Goal: Task Accomplishment & Management: Use online tool/utility

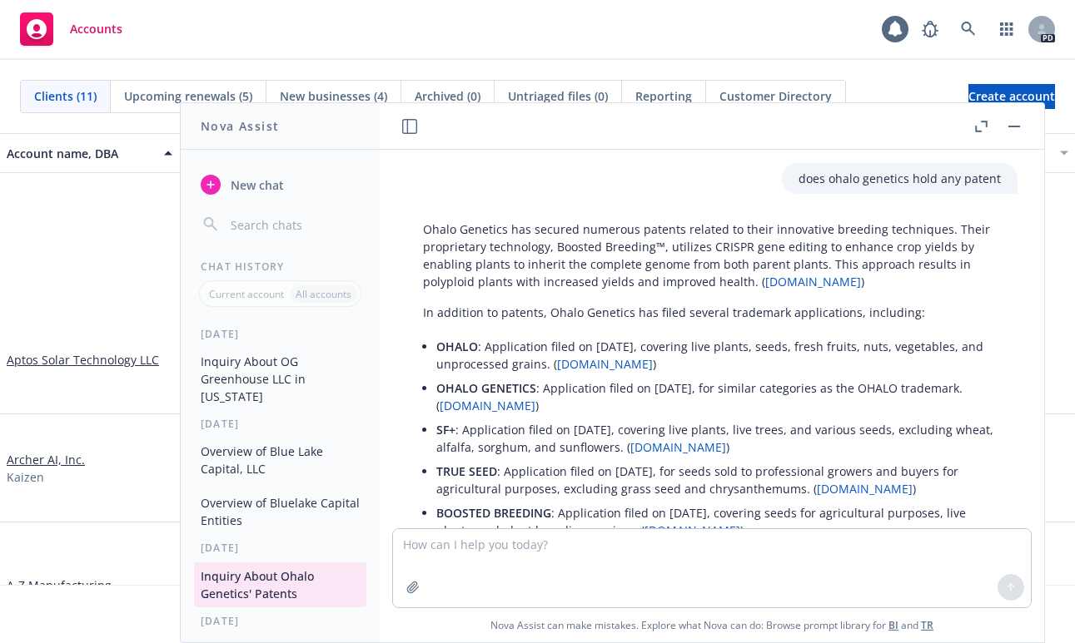
scroll to position [109, 0]
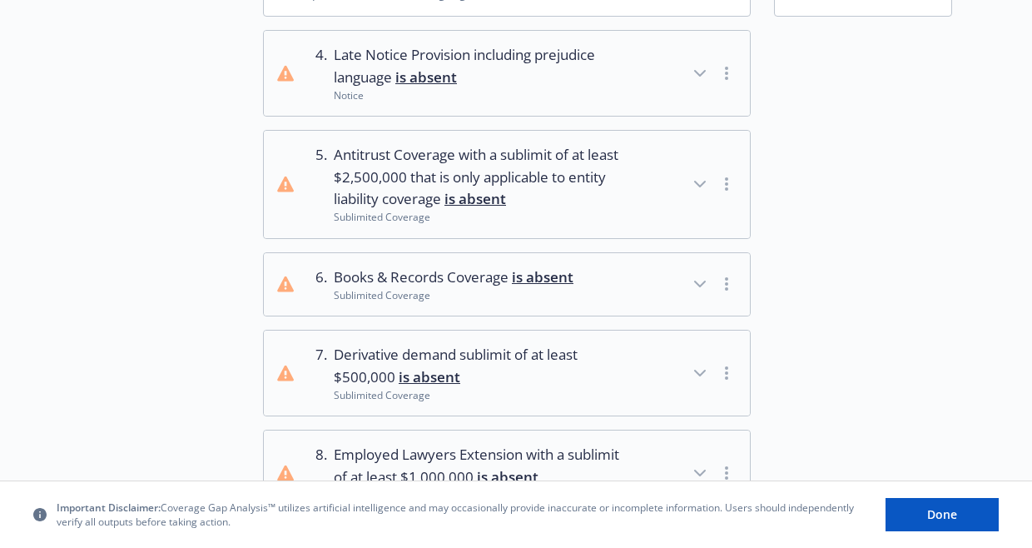
scroll to position [148, 0]
